Goal: Information Seeking & Learning: Learn about a topic

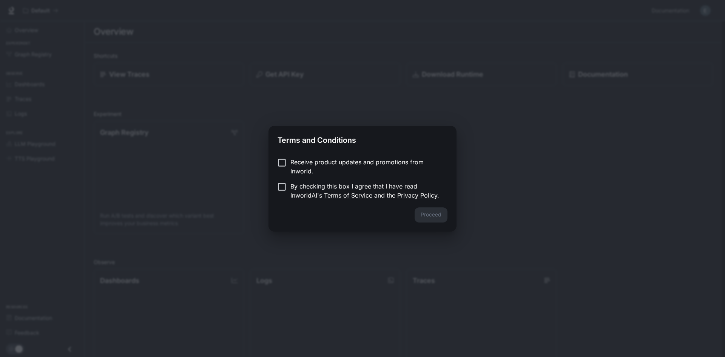
click at [301, 183] on p "By checking this box I agree that I have read InworldAI's Terms of Service and …" at bounding box center [365, 191] width 151 height 18
click at [430, 216] on button "Proceed" at bounding box center [431, 214] width 33 height 15
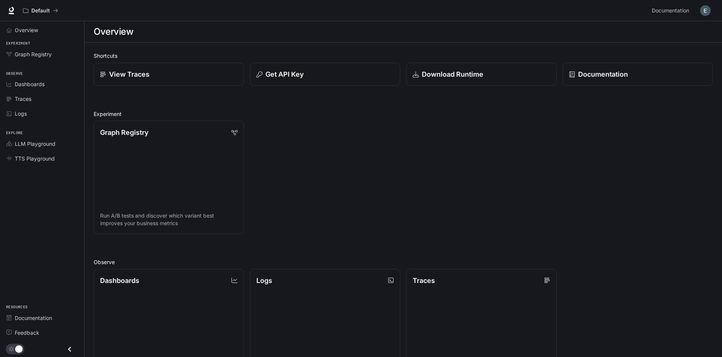
click at [321, 119] on div "Graph Registry Run A/B tests and discover which variant best improves your busi…" at bounding box center [401, 174] width 626 height 119
click at [62, 34] on div "Overview" at bounding box center [46, 30] width 63 height 8
click at [510, 70] on div "Download Runtime" at bounding box center [481, 74] width 139 height 10
click at [50, 85] on div "Dashboards" at bounding box center [46, 84] width 63 height 8
click at [46, 48] on link "Graph Registry" at bounding box center [42, 54] width 78 height 13
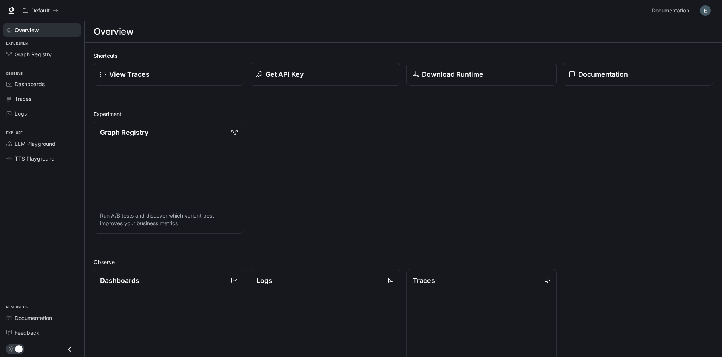
click at [710, 11] on img "button" at bounding box center [705, 10] width 11 height 11
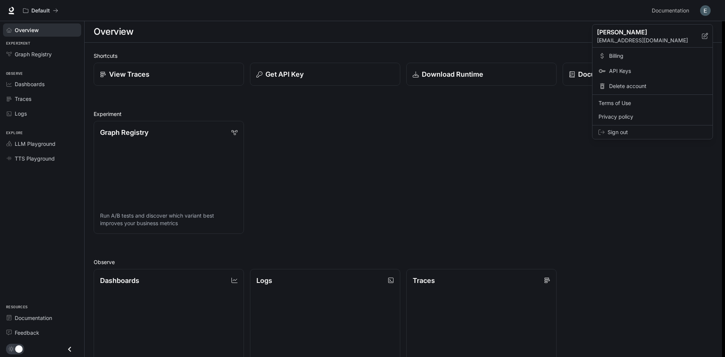
click at [708, 11] on div at bounding box center [362, 178] width 725 height 357
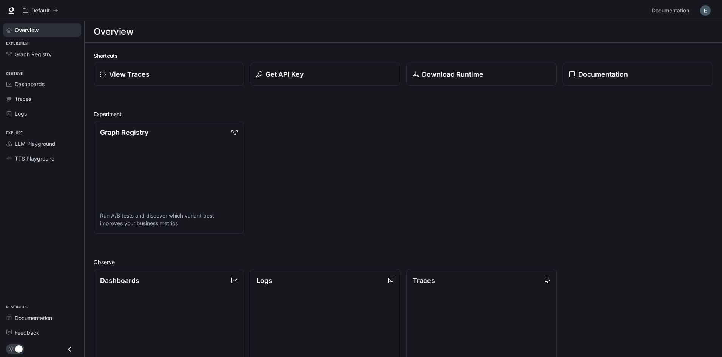
click at [704, 13] on img "button" at bounding box center [705, 10] width 11 height 11
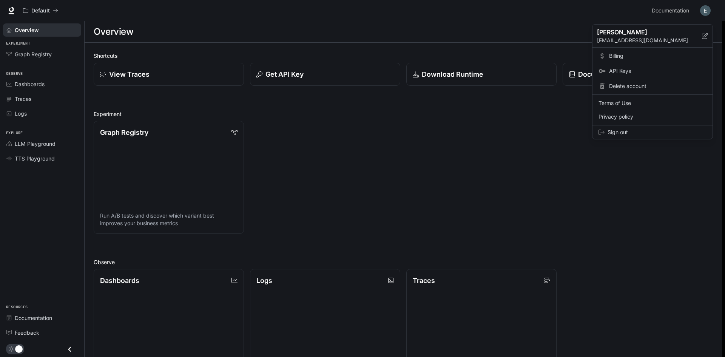
click at [641, 58] on span "Billing" at bounding box center [657, 56] width 97 height 8
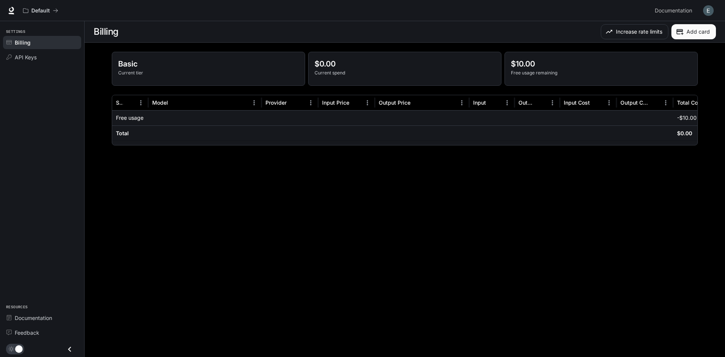
drag, startPoint x: 644, startPoint y: 145, endPoint x: 650, endPoint y: 144, distance: 6.5
click at [649, 145] on div "Service Model Provider Input Price Output Price Input Output Input Cost Output …" at bounding box center [405, 120] width 586 height 51
click at [711, 6] on img "button" at bounding box center [708, 10] width 11 height 11
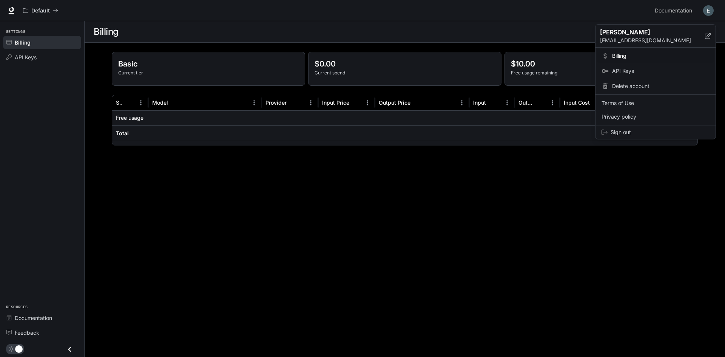
click at [711, 6] on div at bounding box center [362, 178] width 725 height 357
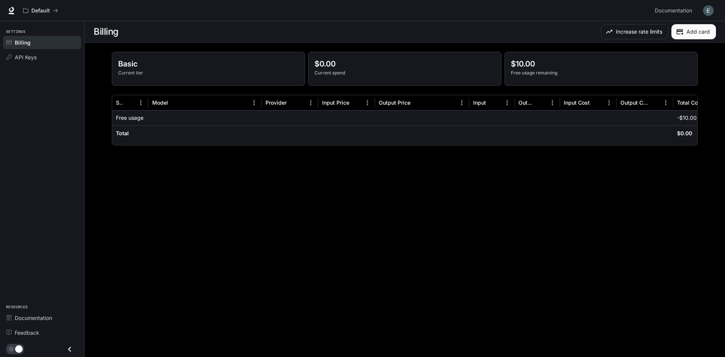
click at [187, 59] on div "Basic Current tier" at bounding box center [208, 68] width 193 height 33
click at [127, 66] on p "Basic" at bounding box center [208, 63] width 181 height 11
click at [637, 34] on button "Increase rate limits" at bounding box center [635, 31] width 68 height 15
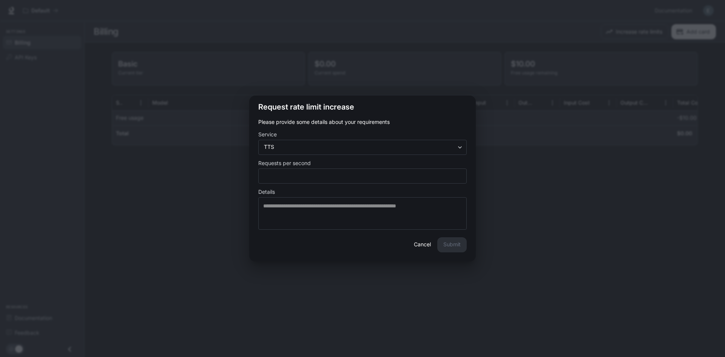
click at [532, 144] on div "**********" at bounding box center [362, 178] width 725 height 357
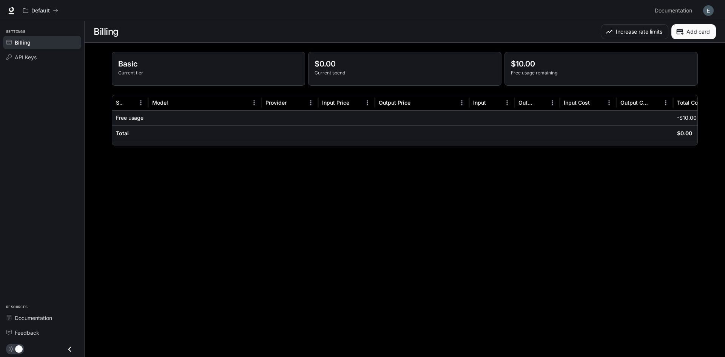
click at [717, 4] on div "Default Documentation Documentation" at bounding box center [362, 10] width 725 height 21
click at [711, 4] on button "button" at bounding box center [708, 10] width 15 height 15
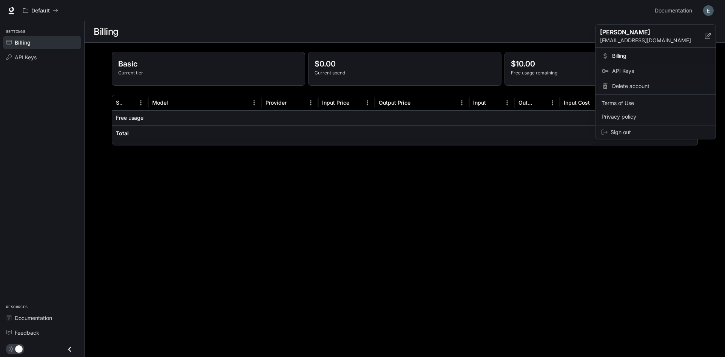
click at [711, 4] on div at bounding box center [362, 178] width 725 height 357
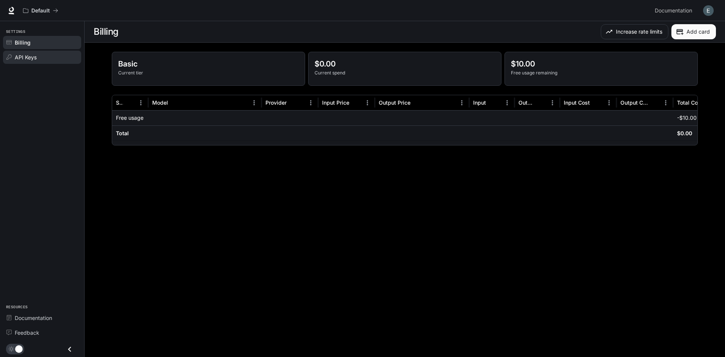
click at [47, 61] on link "API Keys" at bounding box center [42, 57] width 78 height 13
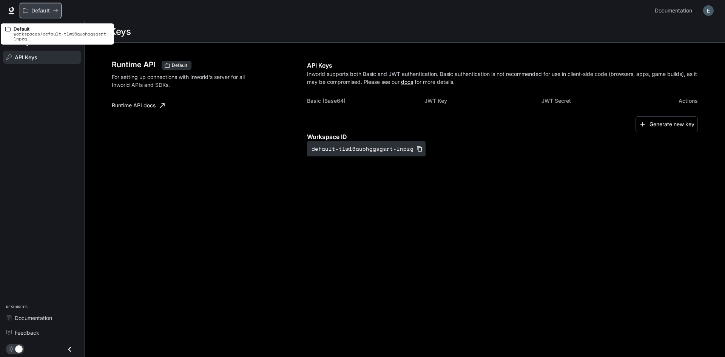
click at [24, 15] on button "Default" at bounding box center [41, 10] width 42 height 15
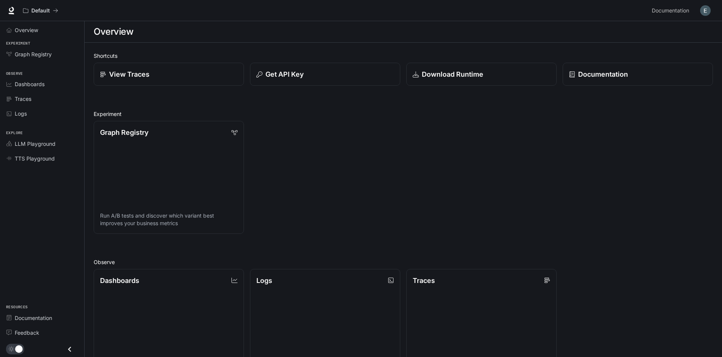
click at [36, 87] on span "Dashboards" at bounding box center [30, 84] width 30 height 8
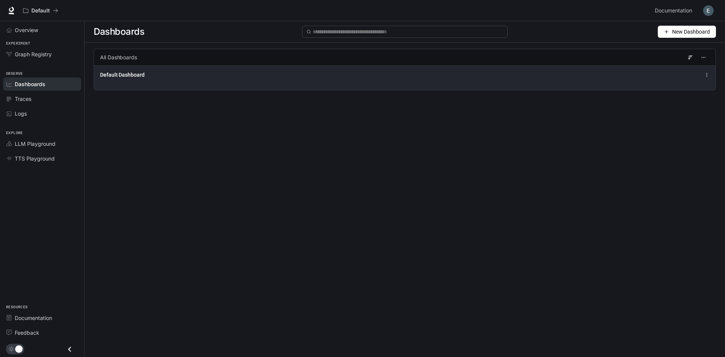
click at [154, 83] on div "Default Dashboard" at bounding box center [405, 77] width 622 height 25
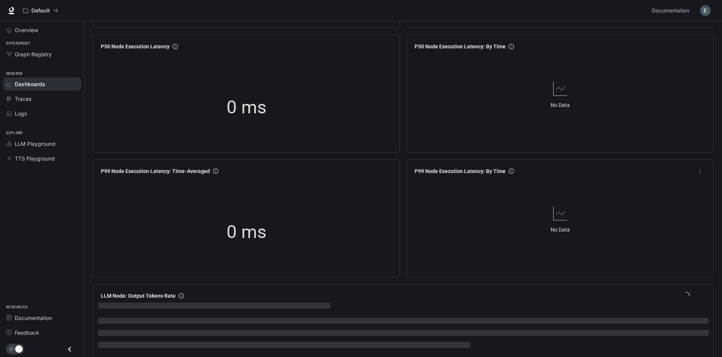
scroll to position [529, 0]
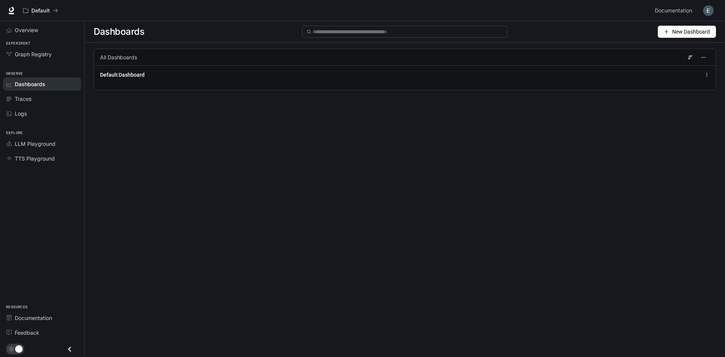
click at [684, 36] on span "New Dashboard" at bounding box center [691, 32] width 38 height 8
click at [695, 49] on div "Create dashboard" at bounding box center [678, 48] width 63 height 8
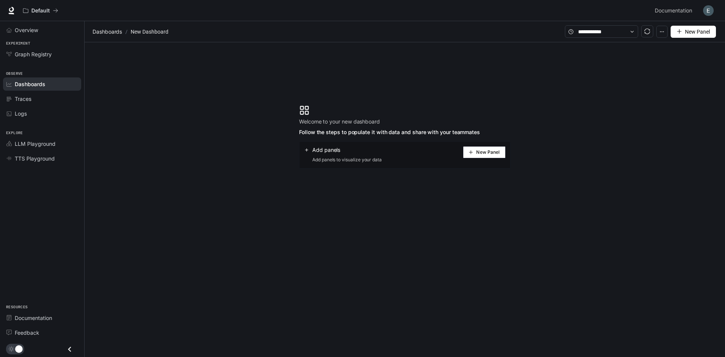
click at [480, 151] on span "New Panel" at bounding box center [487, 152] width 23 height 4
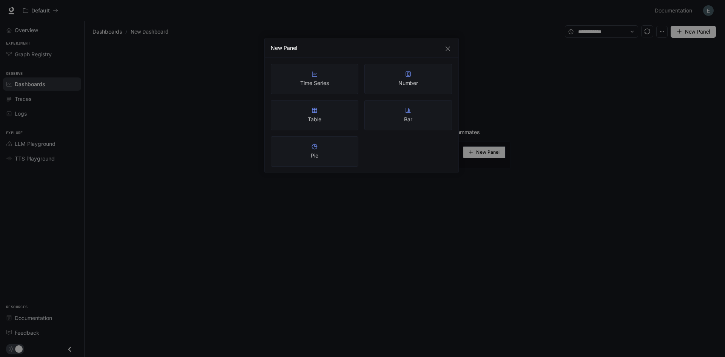
click at [522, 127] on div "New Panel Time Series Number Table Bar Pie" at bounding box center [362, 178] width 725 height 357
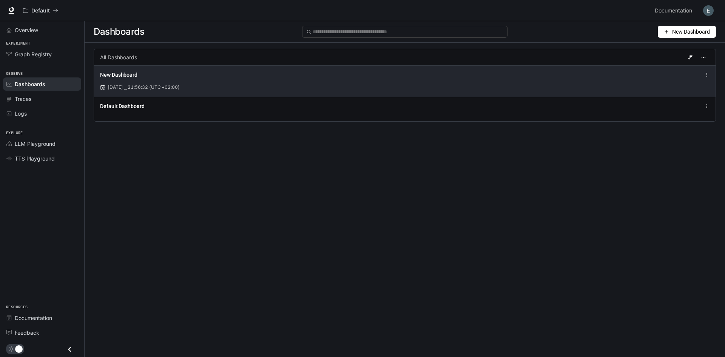
click at [168, 76] on div "New Dashboard" at bounding box center [277, 75] width 355 height 8
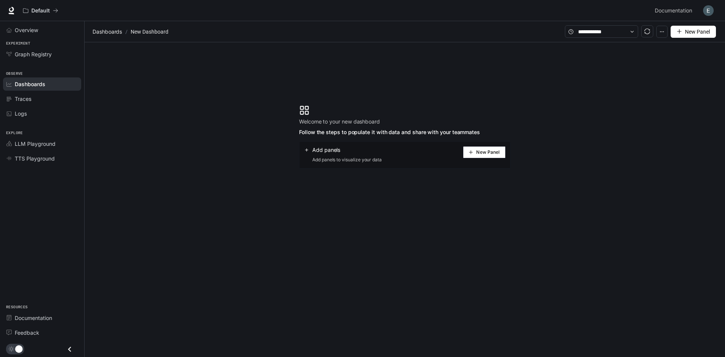
drag, startPoint x: 603, startPoint y: 42, endPoint x: 607, endPoint y: 37, distance: 7.2
click at [603, 44] on section "Welcome to your new dashboard Follow the steps to populate it with data and sha…" at bounding box center [405, 136] width 641 height 189
click at [323, 143] on div "Add panels Add panels to visualize your data New Panel" at bounding box center [405, 154] width 212 height 27
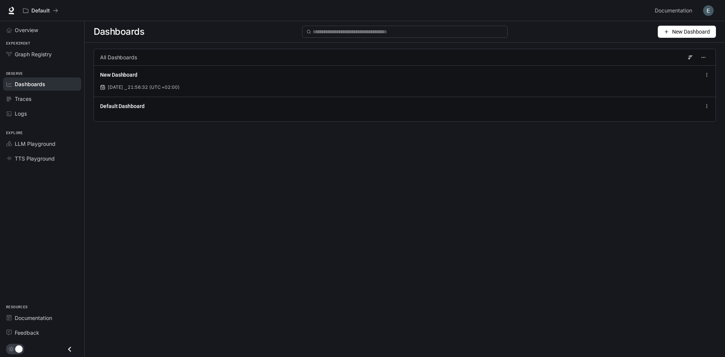
click at [138, 170] on div "Dashboards New Dashboard All Dashboards New Dashboard [DATE] ⎯ 21:56:32 (UTC +0…" at bounding box center [405, 175] width 641 height 309
click at [45, 105] on link "Traces" at bounding box center [42, 98] width 78 height 13
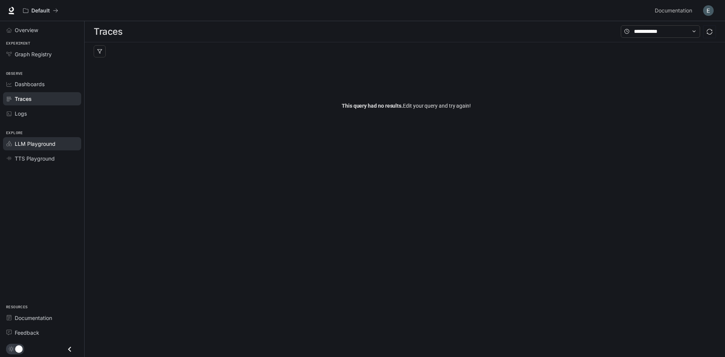
click at [46, 142] on span "LLM Playground" at bounding box center [35, 144] width 41 height 8
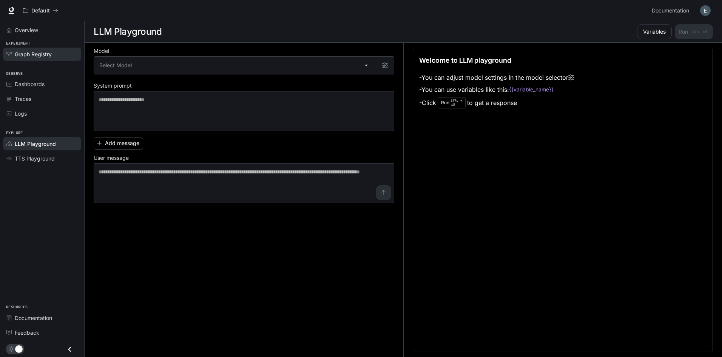
click at [68, 58] on link "Graph Registry" at bounding box center [42, 54] width 78 height 13
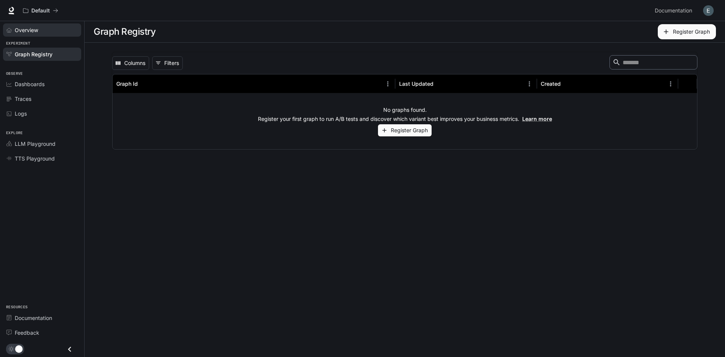
click at [45, 34] on link "Overview" at bounding box center [42, 29] width 78 height 13
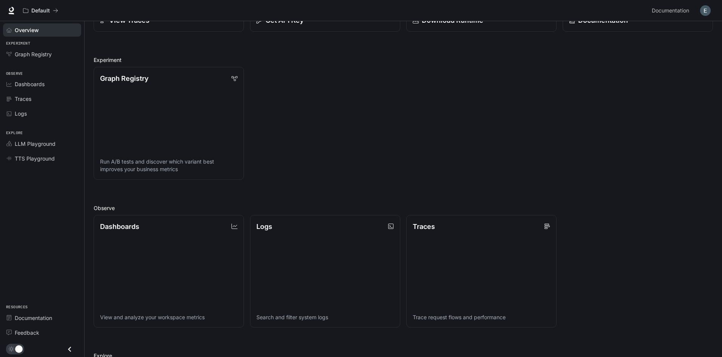
scroll to position [76, 0]
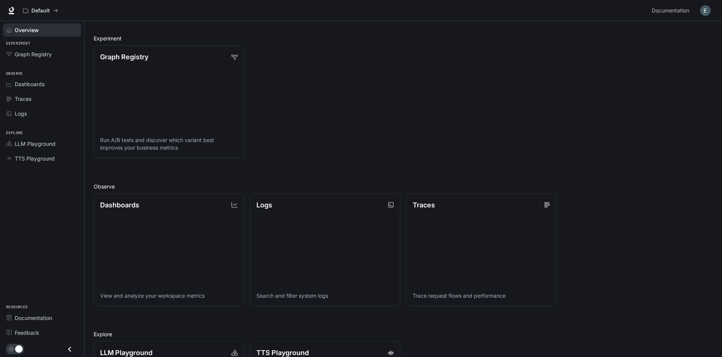
click at [195, 224] on link "Dashboards View and analyze your workspace metrics" at bounding box center [169, 249] width 150 height 113
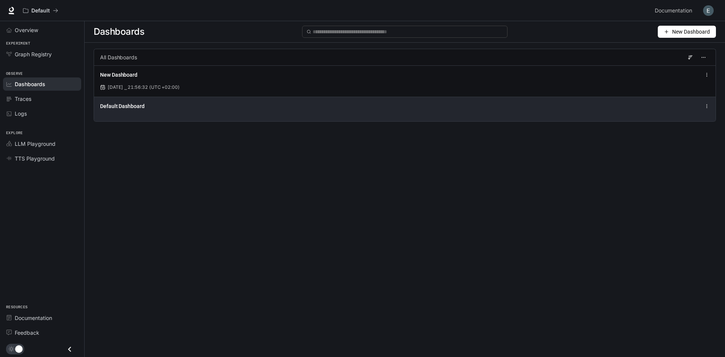
click at [180, 102] on div "Default Dashboard" at bounding box center [277, 106] width 355 height 8
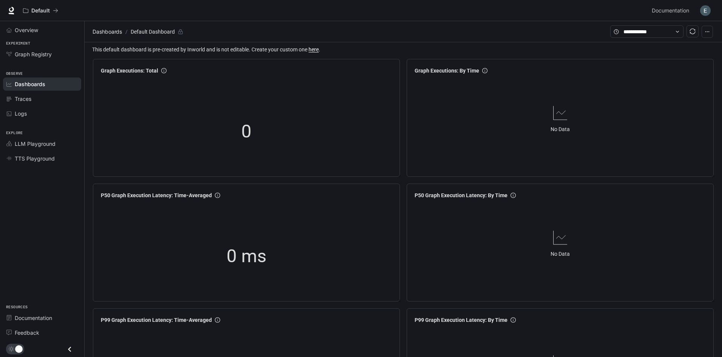
click at [710, 34] on icon "button" at bounding box center [707, 31] width 5 height 5
click at [709, 31] on icon "button" at bounding box center [707, 31] width 5 height 5
click at [236, 133] on div "0" at bounding box center [247, 132] width 76 height 48
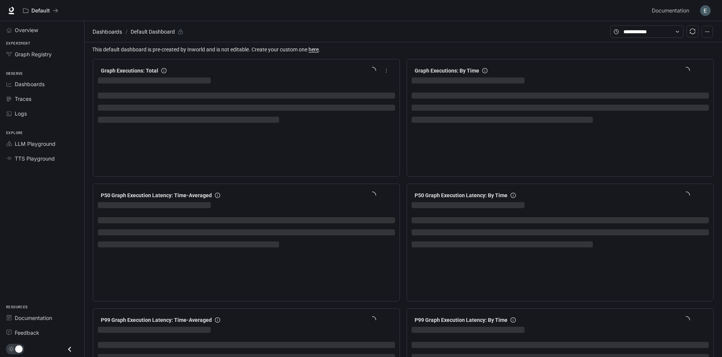
click at [388, 74] on span "more" at bounding box center [386, 70] width 11 height 11
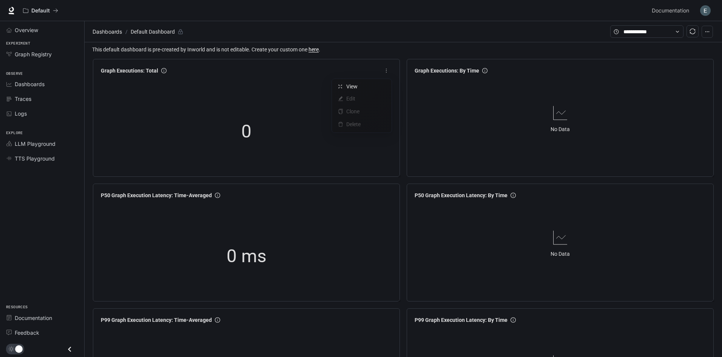
click at [388, 74] on span "more" at bounding box center [386, 70] width 11 height 11
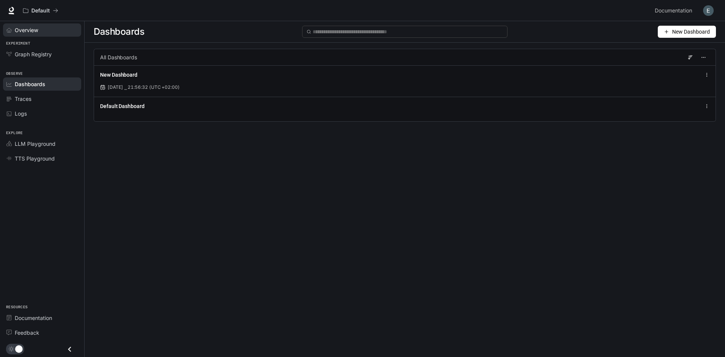
click at [22, 30] on span "Overview" at bounding box center [26, 30] width 23 height 8
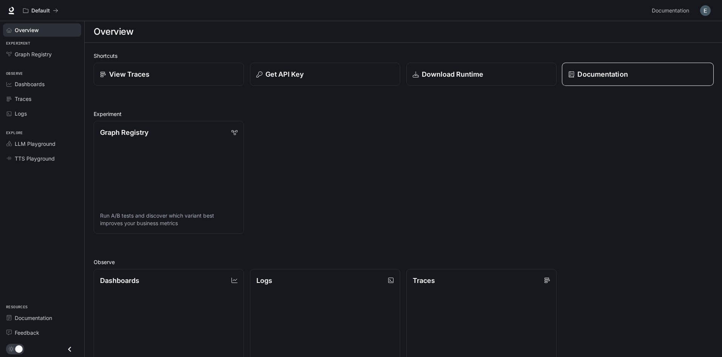
click at [601, 83] on link "Documentation" at bounding box center [638, 74] width 152 height 23
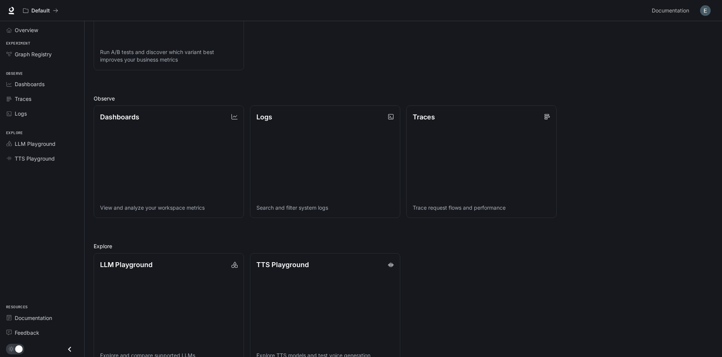
scroll to position [182, 0]
